Goal: Information Seeking & Learning: Learn about a topic

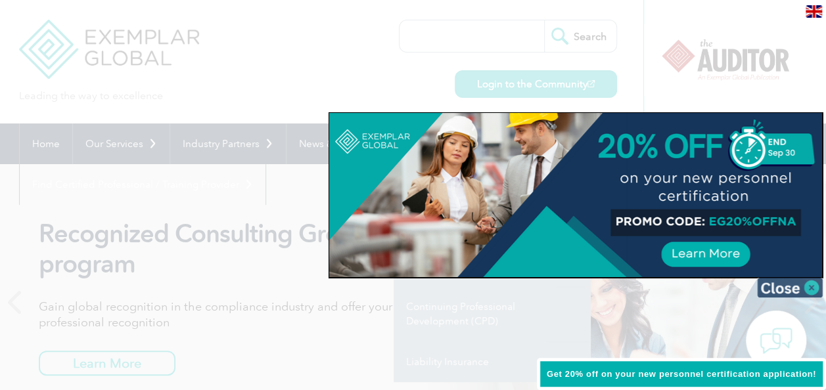
click at [814, 282] on img at bounding box center [790, 288] width 66 height 20
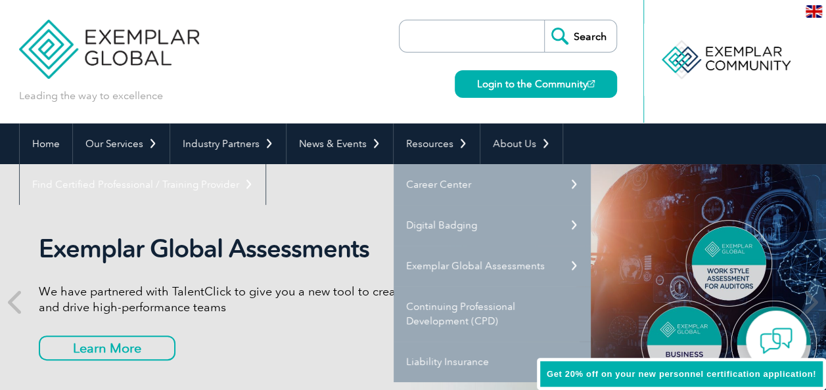
click at [330, 69] on div "Leading the way to excellence Search" at bounding box center [413, 62] width 789 height 124
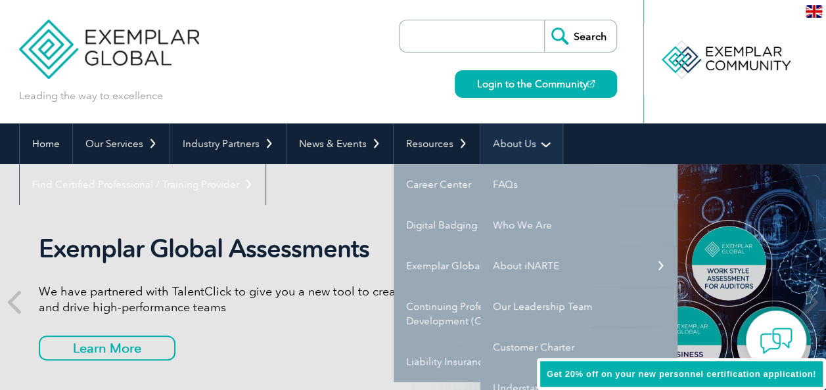
click at [538, 155] on link "About Us" at bounding box center [521, 144] width 82 height 41
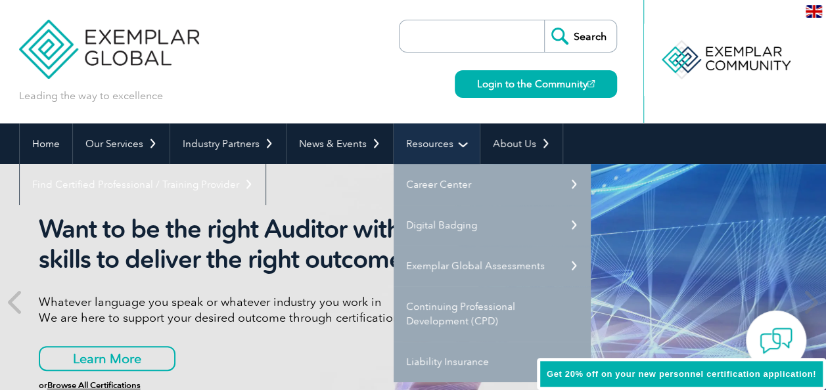
click at [463, 150] on link "Resources" at bounding box center [437, 144] width 86 height 41
click at [461, 148] on link "Resources" at bounding box center [437, 144] width 86 height 41
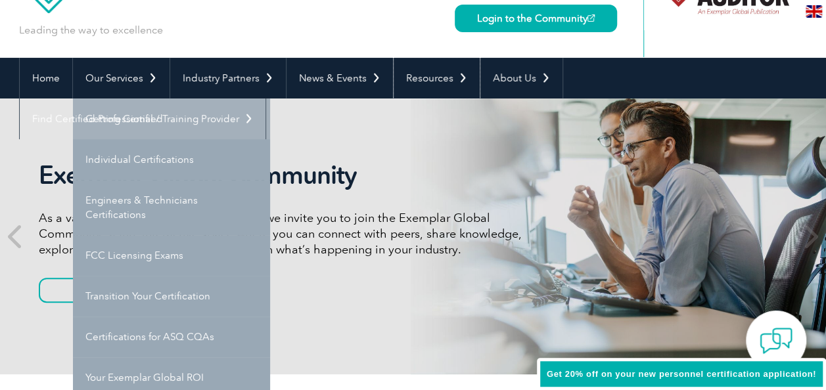
scroll to position [131, 0]
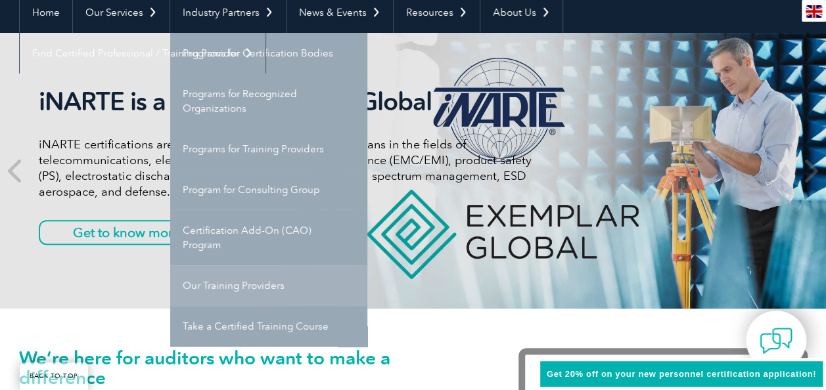
click at [268, 284] on link "Our Training Providers" at bounding box center [268, 286] width 197 height 41
click at [266, 284] on link "Our Training Providers" at bounding box center [268, 286] width 197 height 41
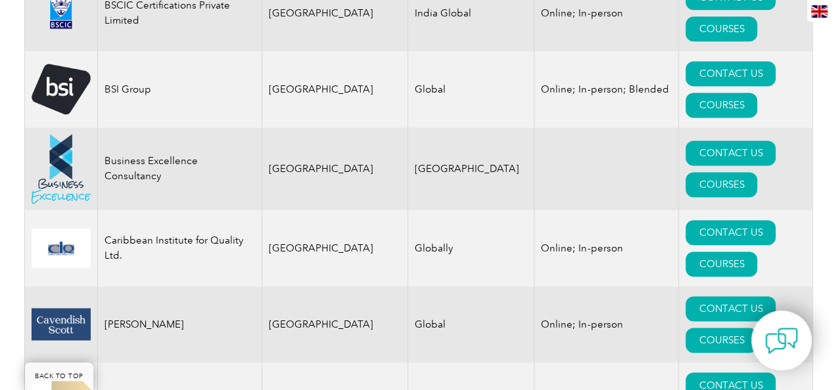
scroll to position [3418, 0]
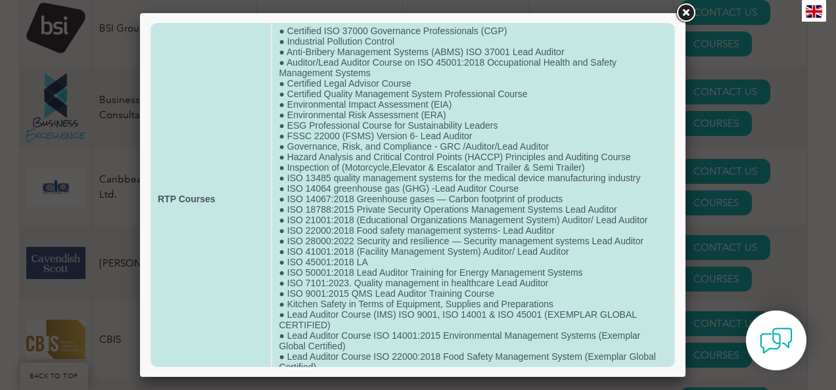
scroll to position [0, 0]
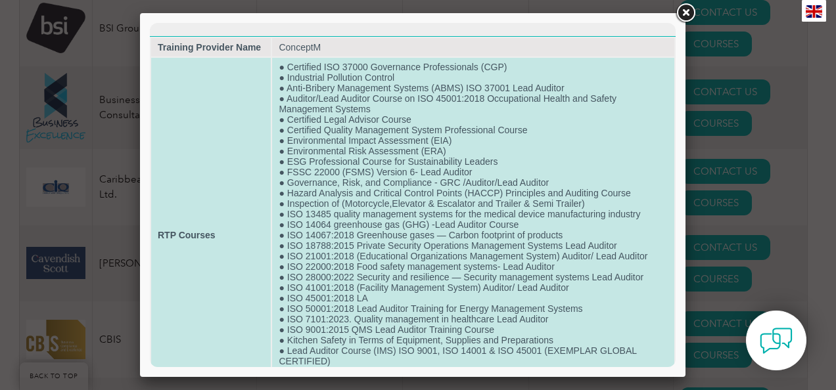
drag, startPoint x: 560, startPoint y: 231, endPoint x: 568, endPoint y: 239, distance: 10.7
click at [568, 239] on td "● Certified ISO 37000 Governance Professionals (CGP) ● Industrial Pollution Con…" at bounding box center [473, 235] width 402 height 355
click at [564, 235] on td "● Certified ISO 37000 Governance Professionals (CGP) ● Industrial Pollution Con…" at bounding box center [473, 235] width 402 height 355
click at [532, 235] on td "● Certified ISO 37000 Governance Professionals (CGP) ● Industrial Pollution Con…" at bounding box center [473, 235] width 402 height 355
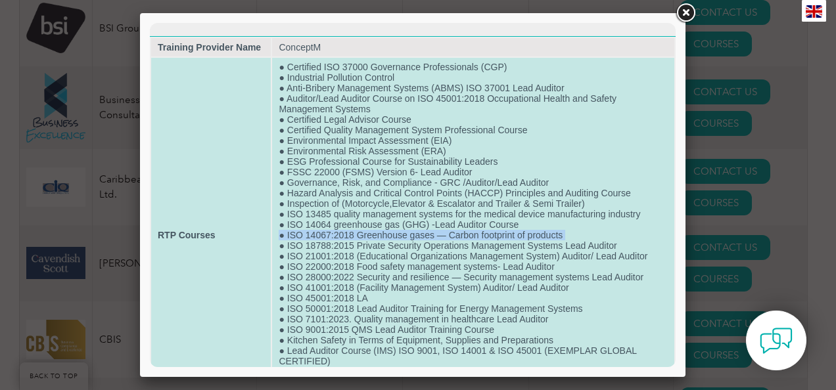
click at [532, 235] on td "● Certified ISO 37000 Governance Professionals (CGP) ● Industrial Pollution Con…" at bounding box center [473, 235] width 402 height 355
drag, startPoint x: 532, startPoint y: 235, endPoint x: 471, endPoint y: 233, distance: 61.2
click at [471, 233] on td "● Certified ISO 37000 Governance Professionals (CGP) ● Industrial Pollution Con…" at bounding box center [473, 235] width 402 height 355
click at [478, 226] on td "● Certified ISO 37000 Governance Professionals (CGP) ● Industrial Pollution Con…" at bounding box center [473, 235] width 402 height 355
